Goal: Navigation & Orientation: Find specific page/section

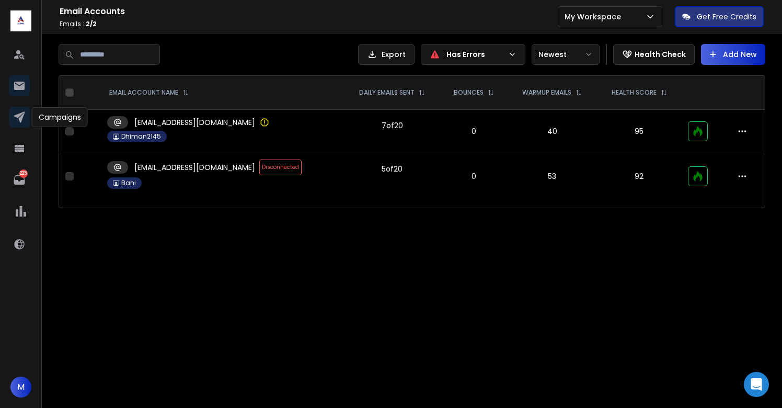
click at [21, 120] on icon at bounding box center [19, 117] width 11 height 11
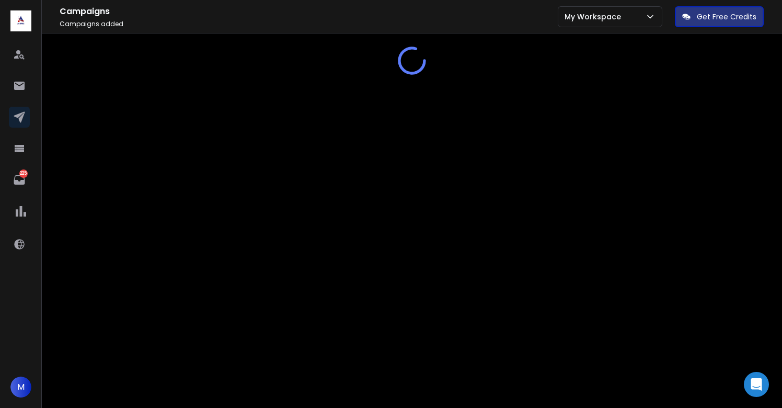
click at [316, 11] on h1 "Campaigns" at bounding box center [309, 11] width 498 height 13
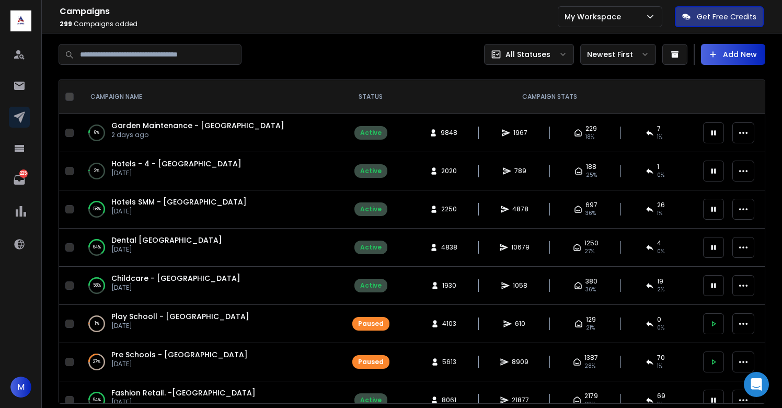
click at [386, 53] on div at bounding box center [235, 54] width 353 height 21
click at [167, 128] on span "Garden Maintenance - [GEOGRAPHIC_DATA]" at bounding box center [197, 125] width 173 height 10
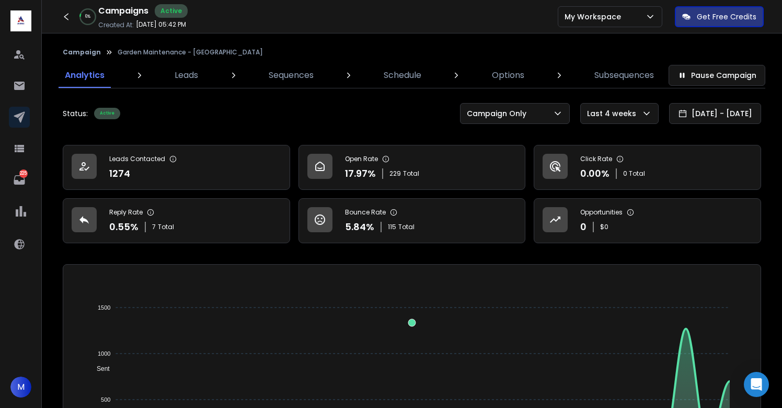
click at [182, 75] on p "Leads" at bounding box center [187, 75] width 24 height 13
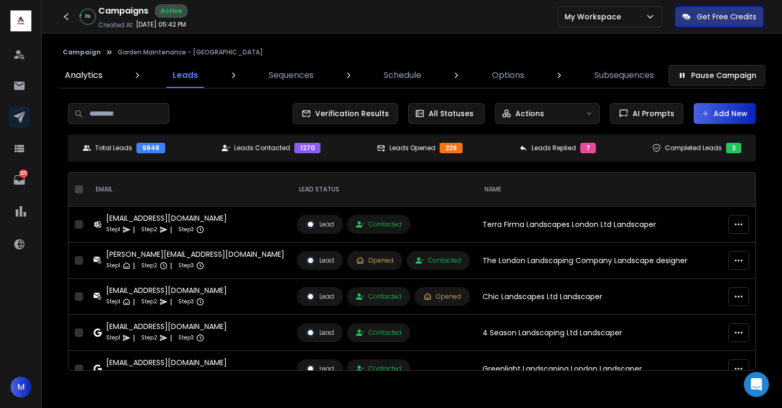
click at [94, 76] on p "Analytics" at bounding box center [84, 75] width 38 height 13
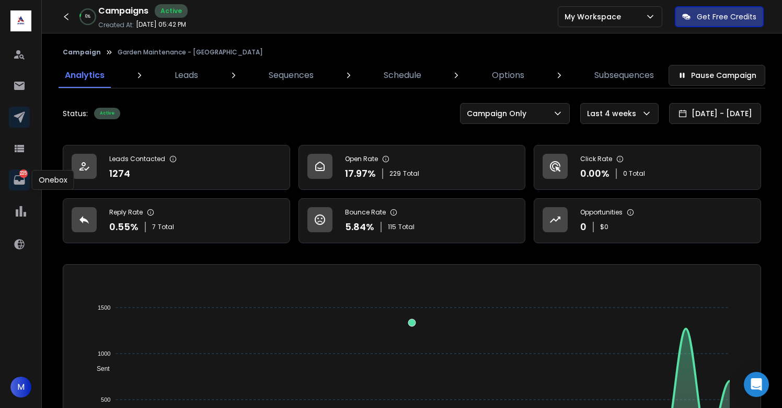
click at [19, 185] on icon at bounding box center [19, 180] width 13 height 13
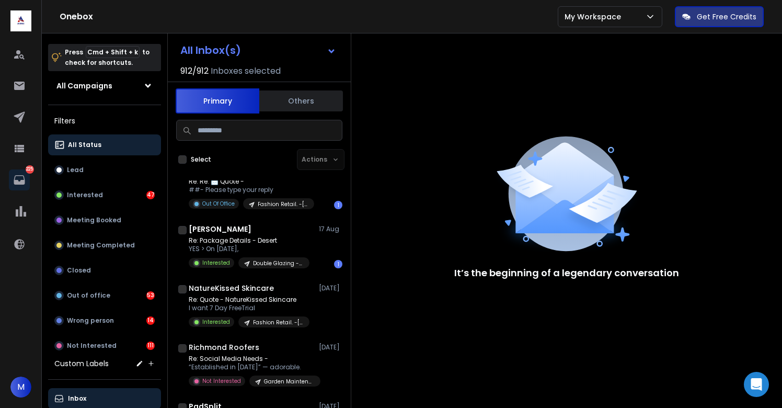
scroll to position [261, 0]
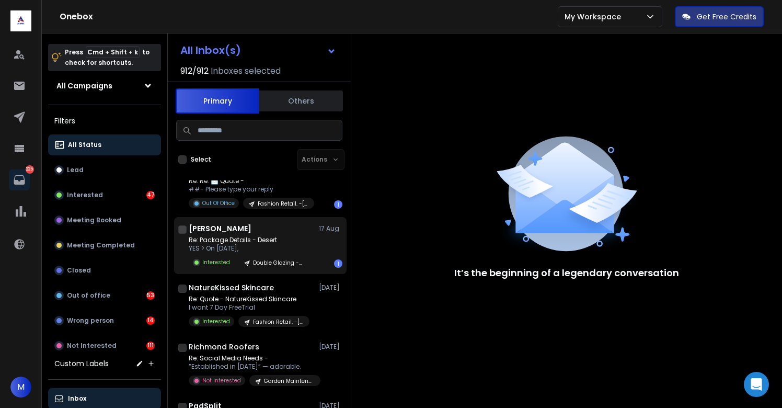
click at [241, 239] on p "Re: Package Details - Desert" at bounding box center [249, 240] width 121 height 8
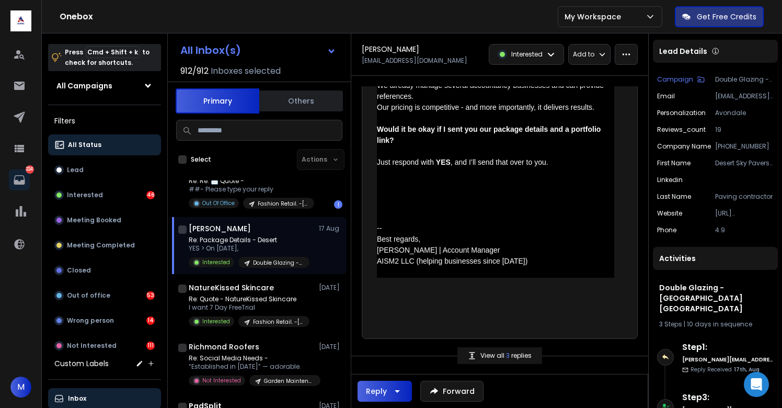
scroll to position [443, 0]
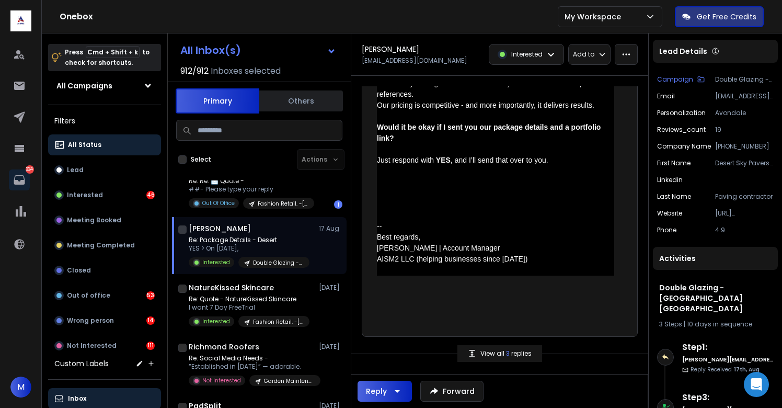
click at [487, 345] on div "View all 3 replies" at bounding box center [500, 353] width 85 height 17
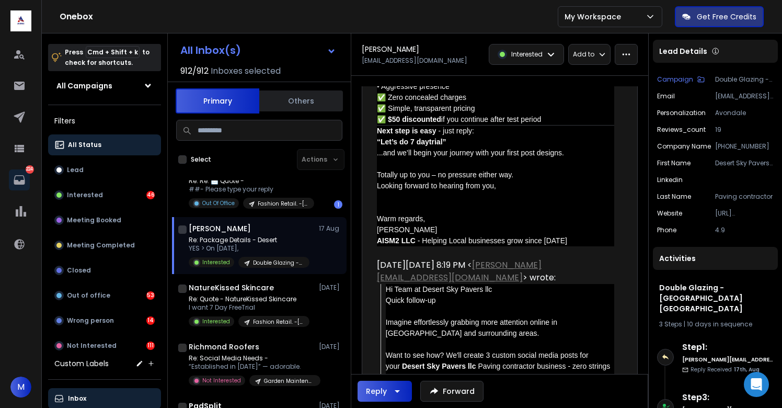
scroll to position [1161, 0]
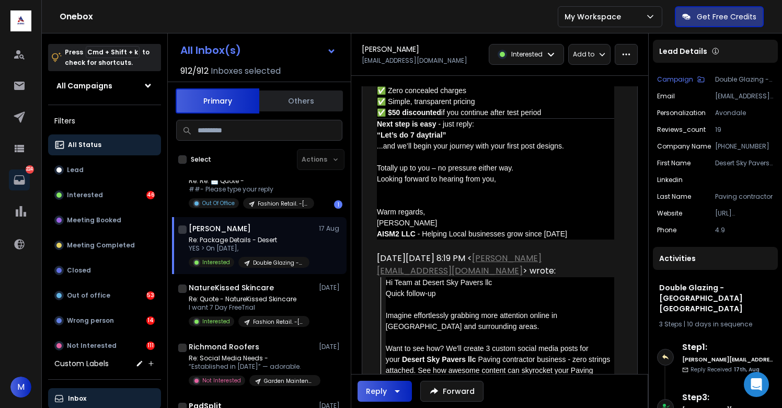
click at [250, 246] on p "YES > On [DATE]," at bounding box center [249, 248] width 121 height 8
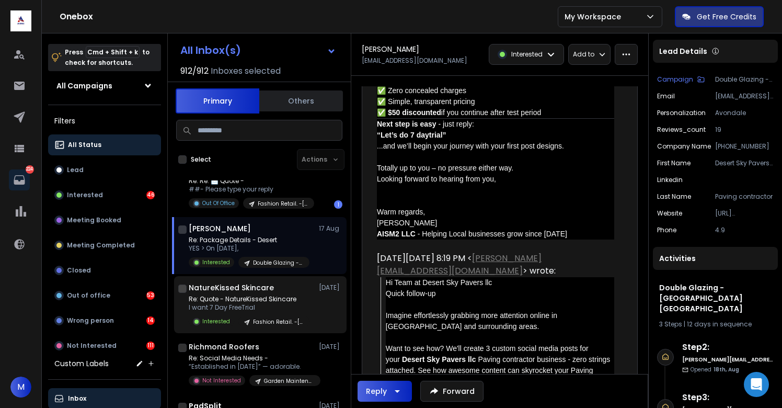
click at [250, 295] on p "Re: Quote - NatureKissed Skincare" at bounding box center [249, 299] width 121 height 8
